Goal: Task Accomplishment & Management: Manage account settings

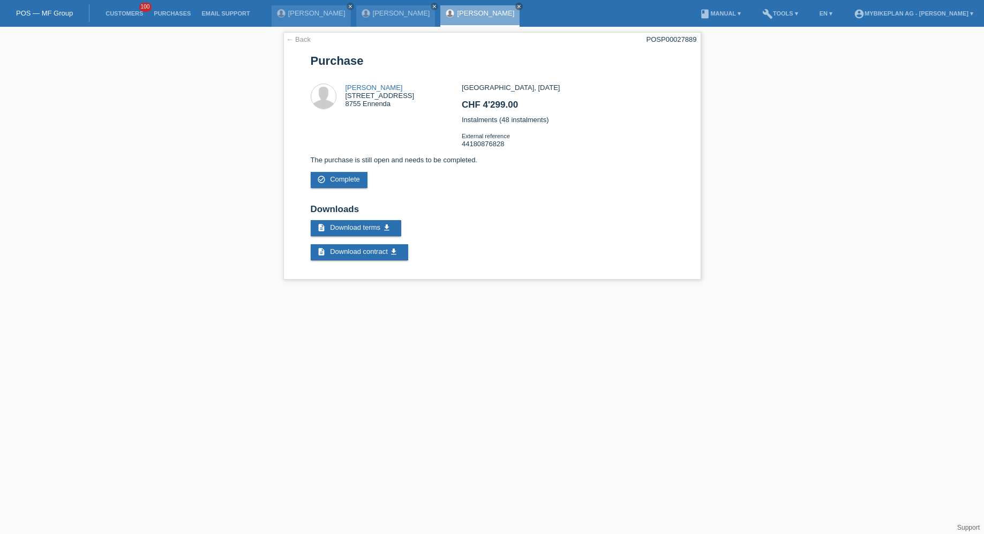
click at [113, 13] on link "Customers" at bounding box center [124, 13] width 48 height 6
click at [116, 10] on li "Customers 100" at bounding box center [124, 13] width 48 height 27
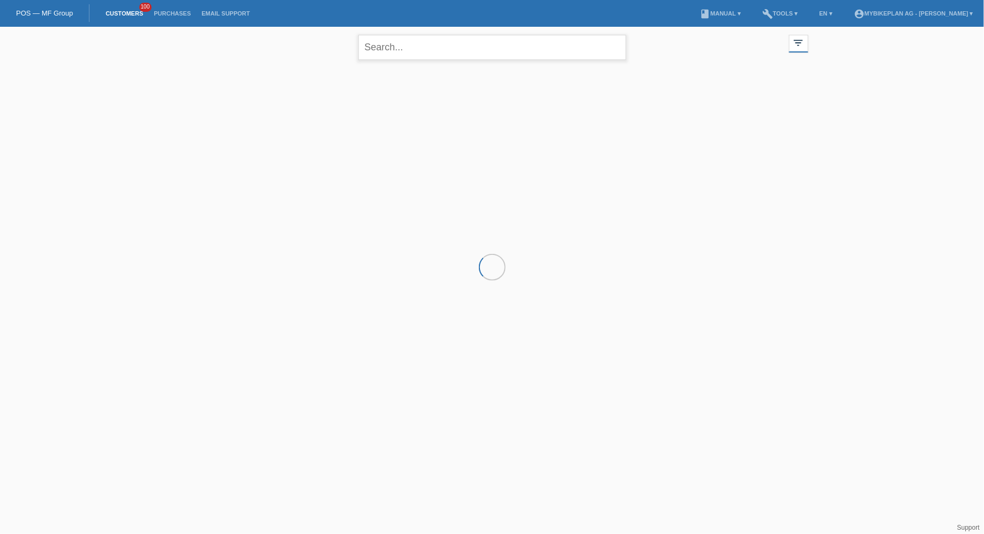
click at [422, 40] on input "text" at bounding box center [492, 47] width 268 height 25
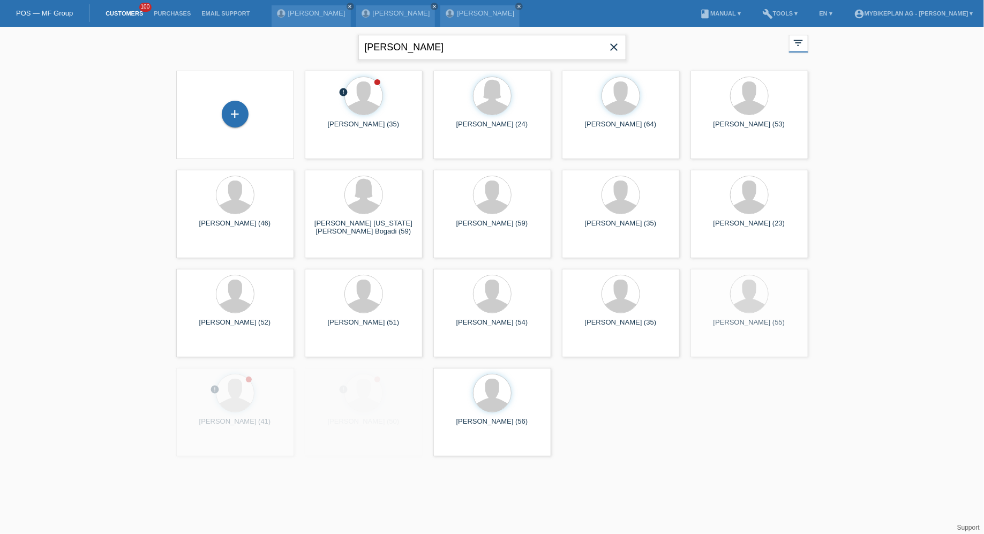
type input "althaus"
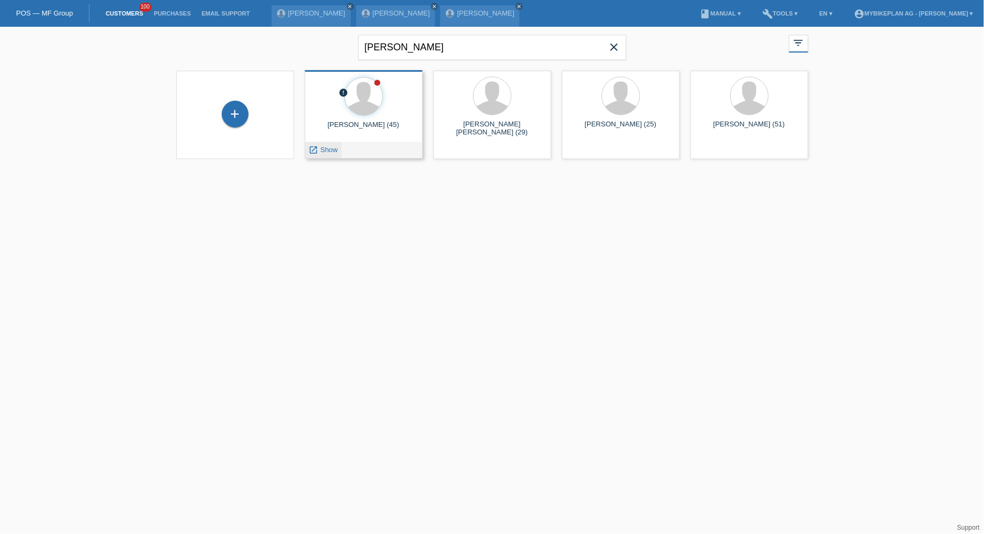
click at [329, 152] on span "Show" at bounding box center [329, 150] width 18 height 8
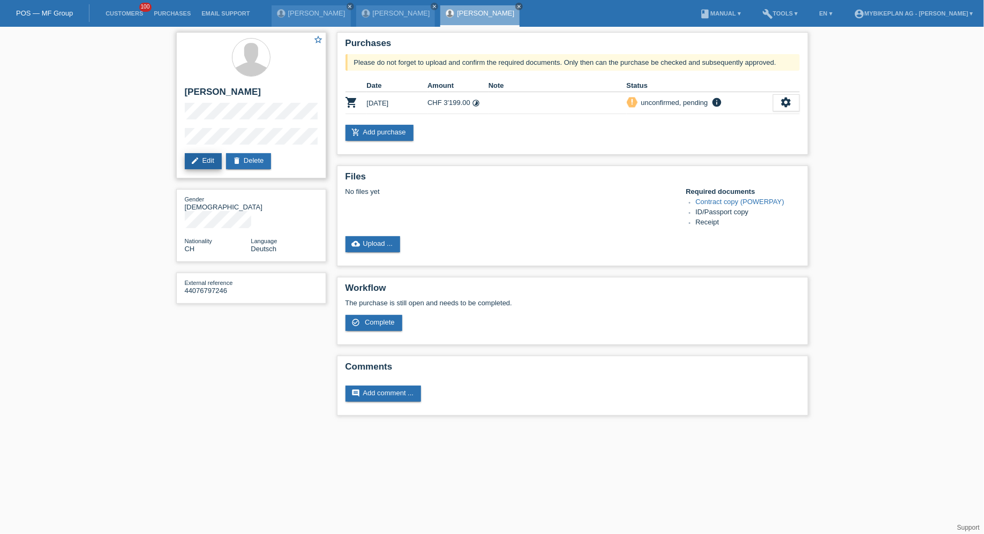
click at [199, 157] on icon "edit" at bounding box center [195, 160] width 9 height 9
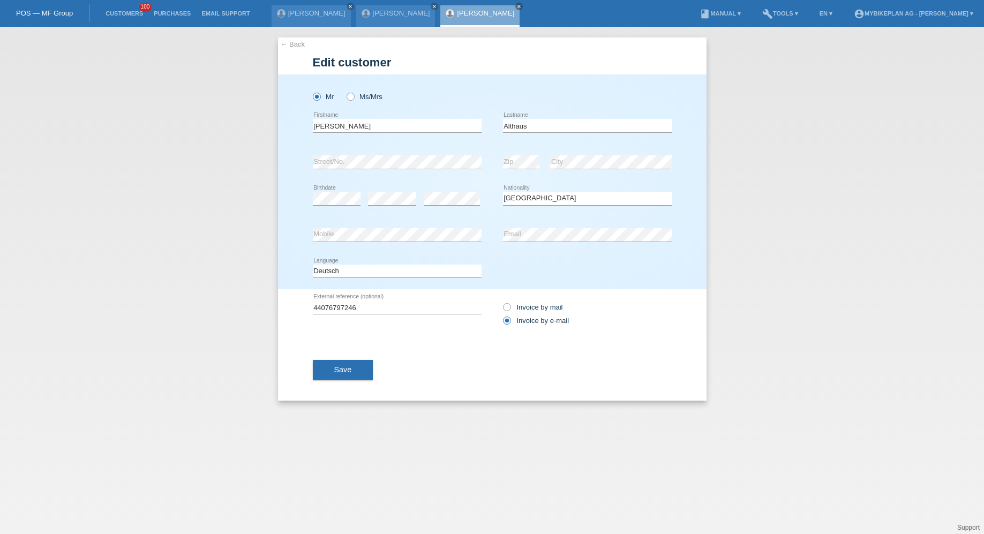
select select "CH"
click at [317, 128] on input "[PERSON_NAME]" at bounding box center [397, 125] width 169 height 13
type input "Sandro Fernando"
click at [334, 377] on button "Save" at bounding box center [343, 369] width 61 height 20
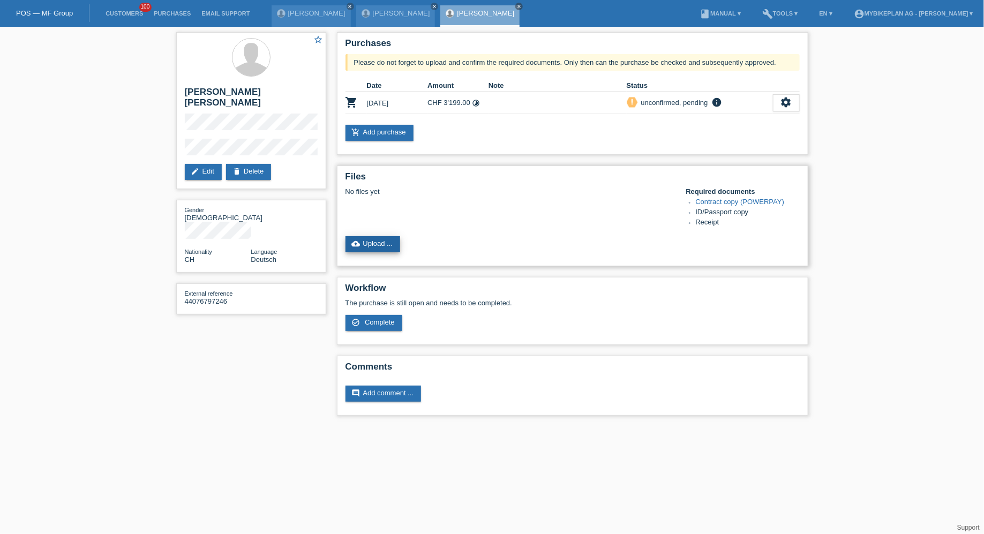
click at [367, 247] on link "cloud_upload Upload ..." at bounding box center [372, 244] width 55 height 16
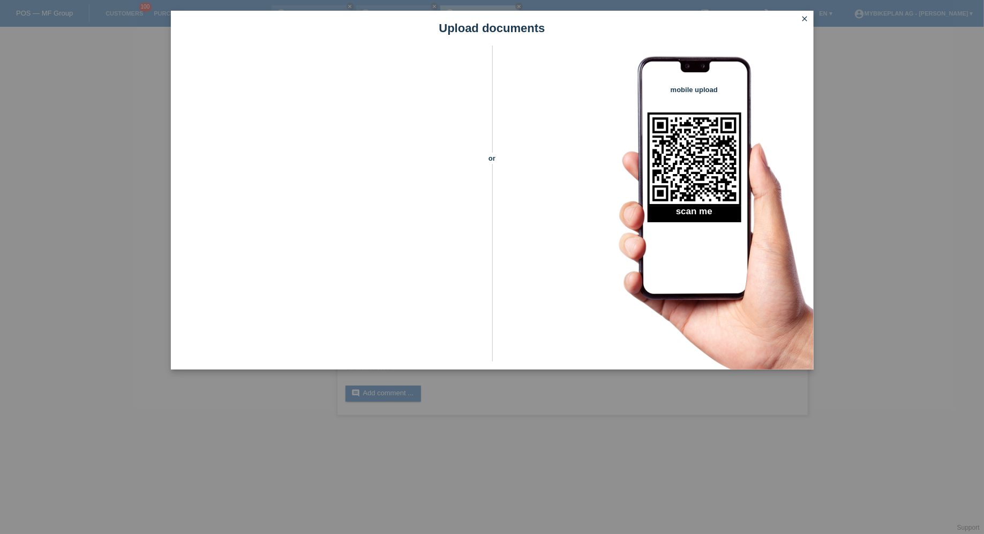
click at [806, 22] on icon "close" at bounding box center [805, 18] width 9 height 9
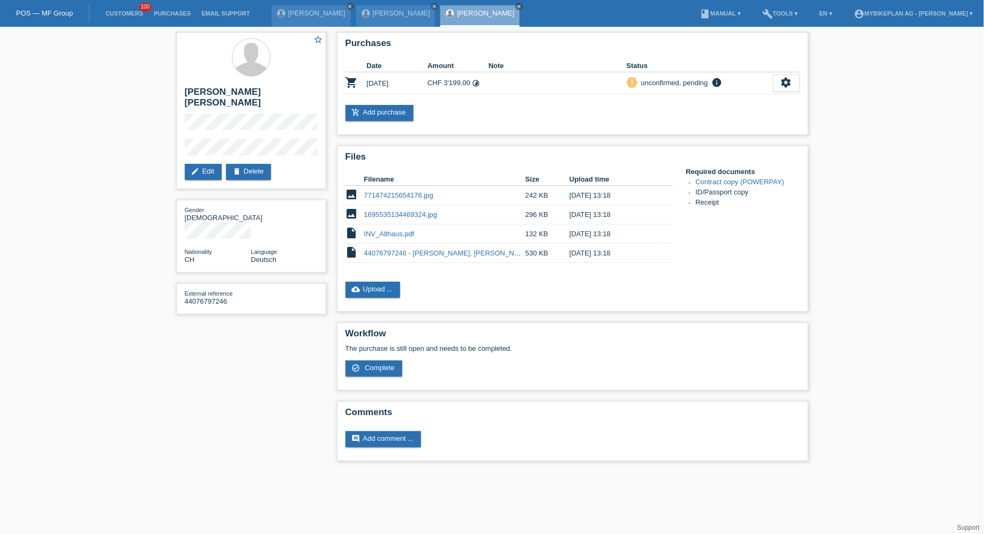
click at [116, 18] on li "Customers 100" at bounding box center [124, 13] width 48 height 27
click at [116, 15] on link "Customers" at bounding box center [124, 13] width 48 height 6
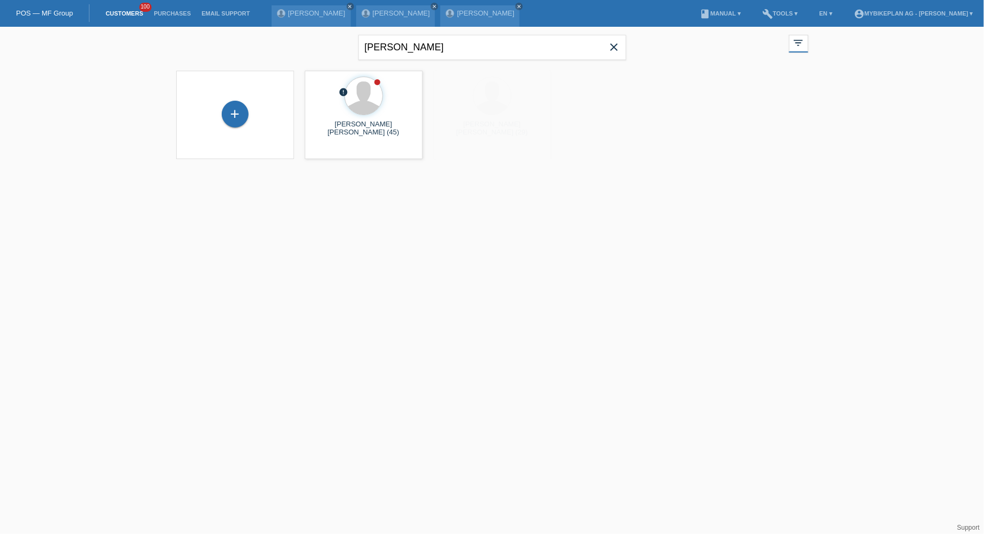
click at [620, 40] on span "close" at bounding box center [614, 48] width 21 height 16
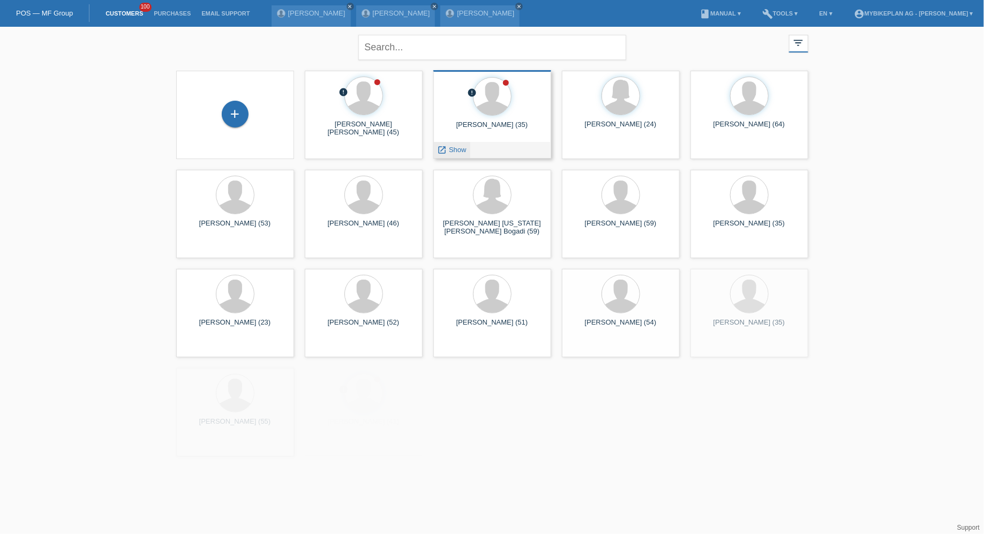
click at [456, 146] on span "Show" at bounding box center [458, 150] width 18 height 8
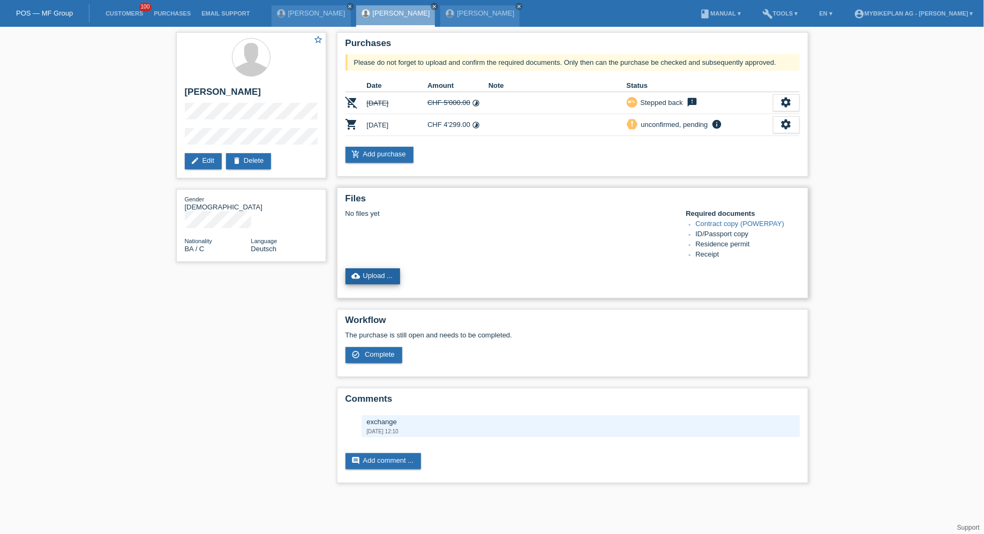
click at [381, 276] on link "cloud_upload Upload ..." at bounding box center [372, 276] width 55 height 16
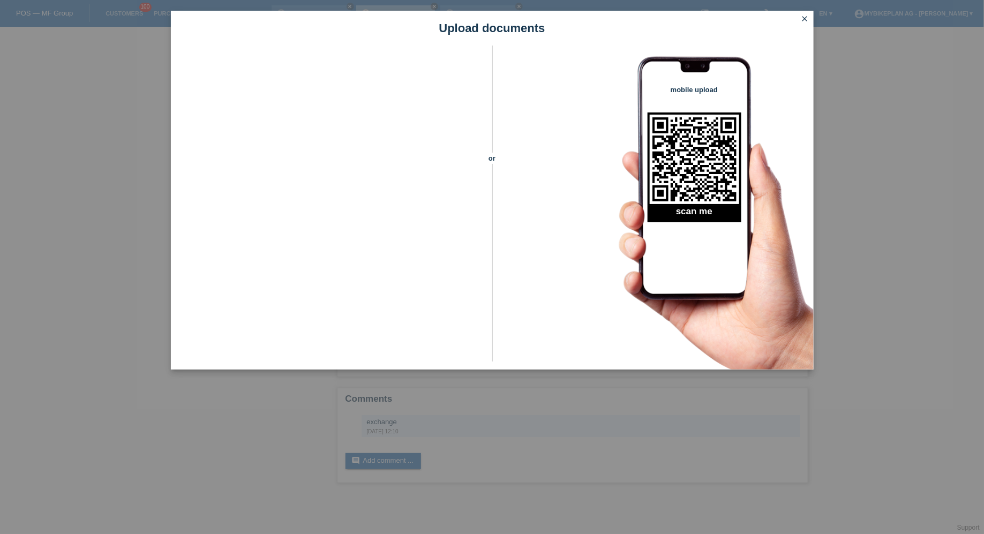
click at [811, 17] on link "close" at bounding box center [805, 19] width 14 height 12
